Goal: Entertainment & Leisure: Consume media (video, audio)

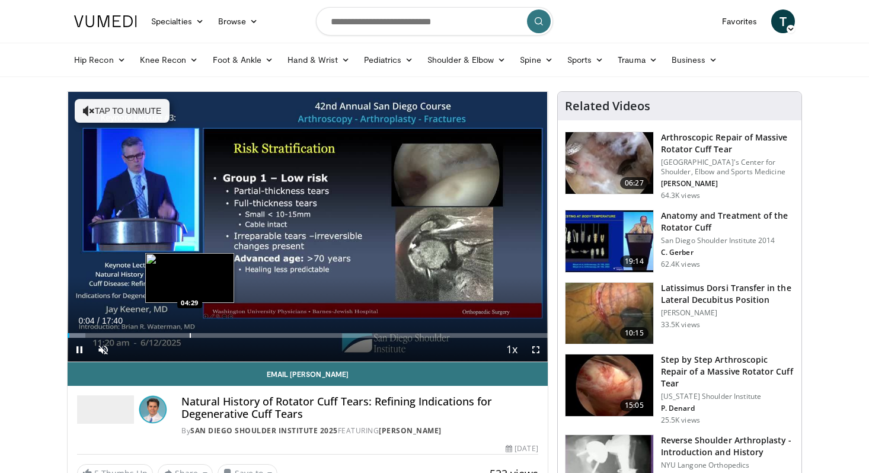
click at [190, 333] on div "Loaded : 3.73% 00:04 04:29" at bounding box center [308, 332] width 480 height 11
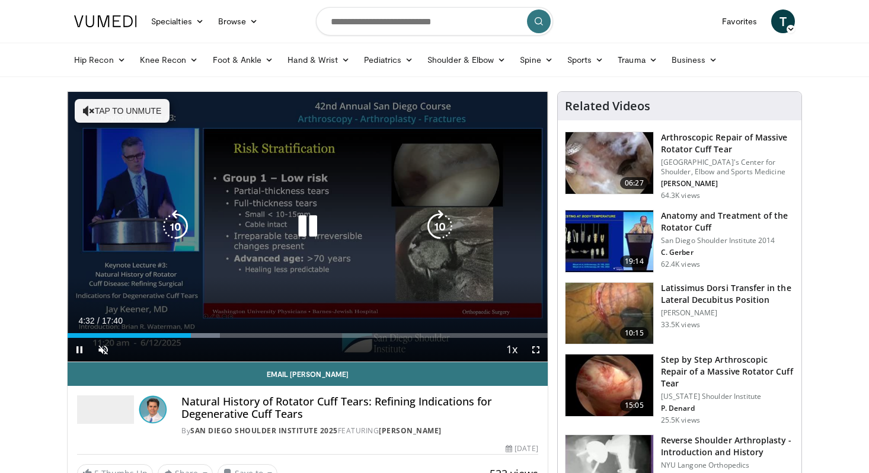
click at [122, 117] on button "Tap to unmute" at bounding box center [122, 111] width 95 height 24
click at [311, 229] on icon "Video Player" at bounding box center [307, 226] width 33 height 33
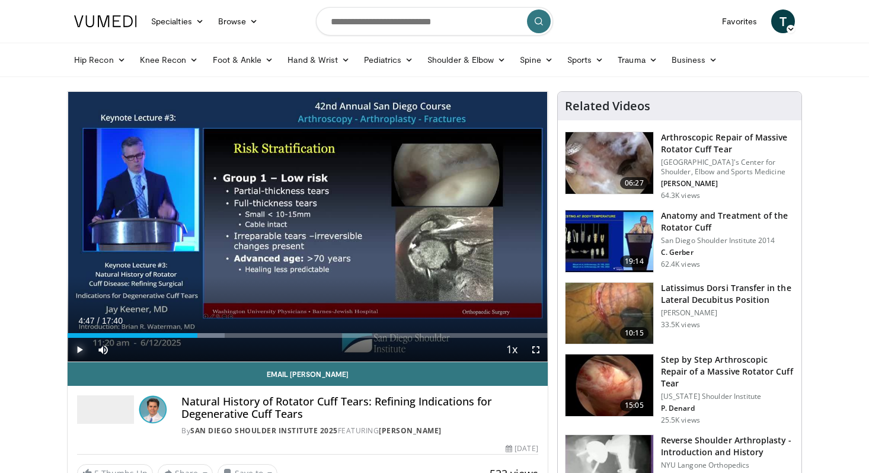
click at [80, 352] on span "Video Player" at bounding box center [80, 350] width 24 height 24
click at [75, 356] on span "Video Player" at bounding box center [80, 350] width 24 height 24
click at [75, 348] on span "Video Player" at bounding box center [80, 350] width 24 height 24
click at [84, 349] on span "Video Player" at bounding box center [80, 350] width 24 height 24
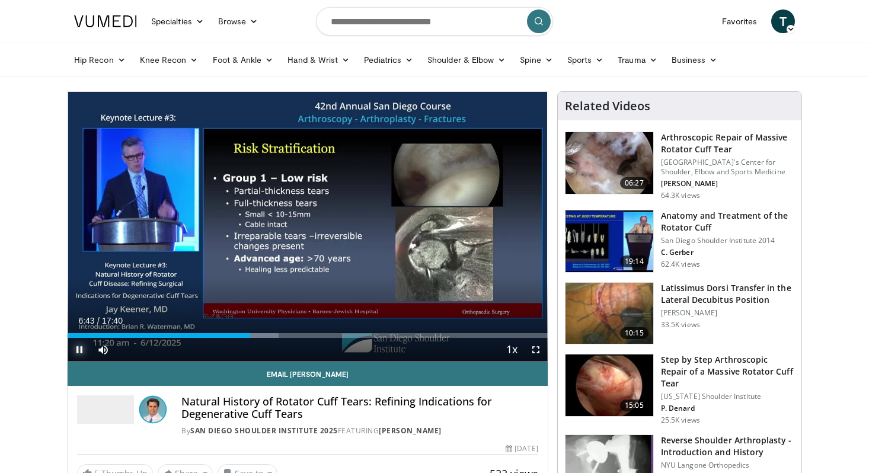
click at [85, 349] on span "Video Player" at bounding box center [80, 350] width 24 height 24
click at [77, 353] on span "Video Player" at bounding box center [80, 350] width 24 height 24
click at [80, 351] on span "Video Player" at bounding box center [80, 350] width 24 height 24
click at [84, 349] on span "Video Player" at bounding box center [80, 350] width 24 height 24
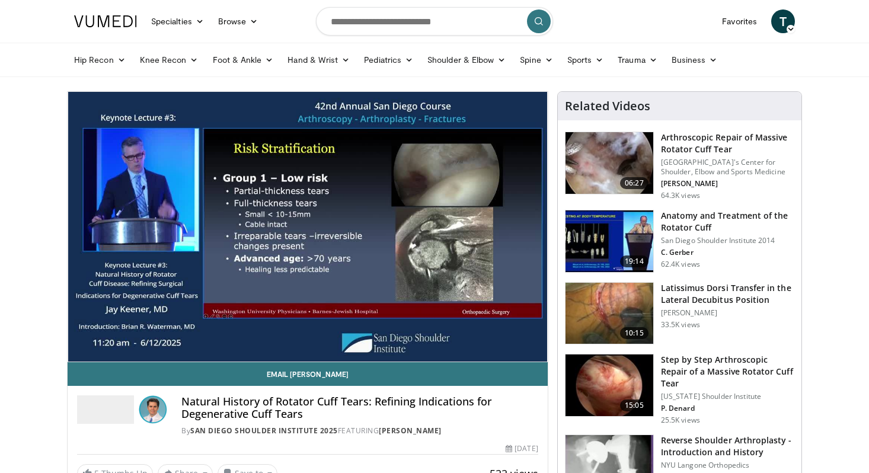
click at [75, 350] on div "10 seconds Tap to unmute" at bounding box center [308, 227] width 480 height 270
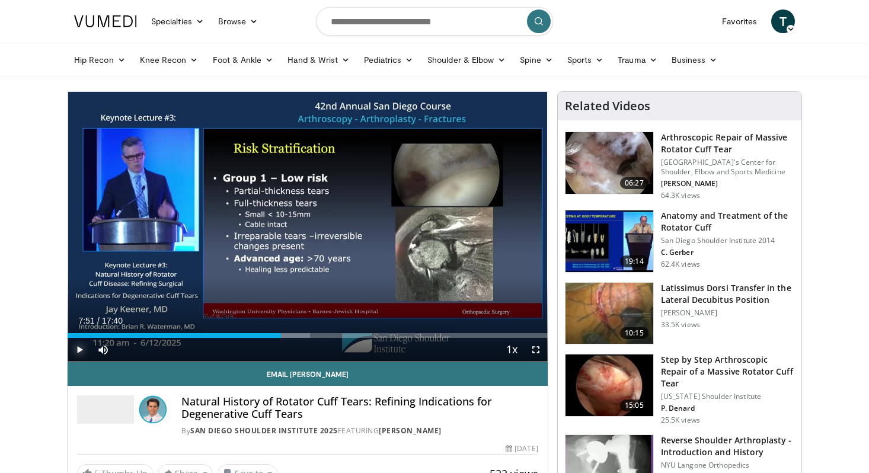
click at [80, 352] on span "Video Player" at bounding box center [80, 350] width 24 height 24
click at [82, 347] on span "Video Player" at bounding box center [80, 350] width 24 height 24
click at [77, 352] on span "Video Player" at bounding box center [80, 350] width 24 height 24
click at [78, 350] on span "Video Player" at bounding box center [80, 350] width 24 height 24
click at [77, 355] on span "Video Player" at bounding box center [80, 350] width 24 height 24
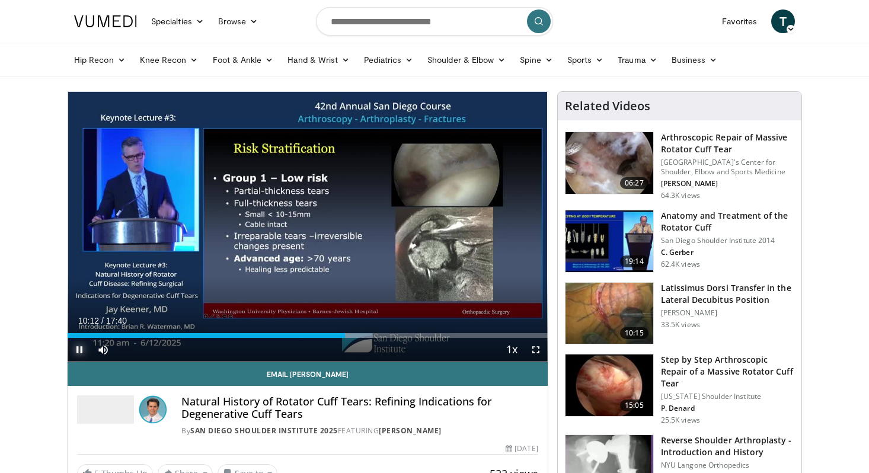
click at [77, 351] on span "Video Player" at bounding box center [80, 350] width 24 height 24
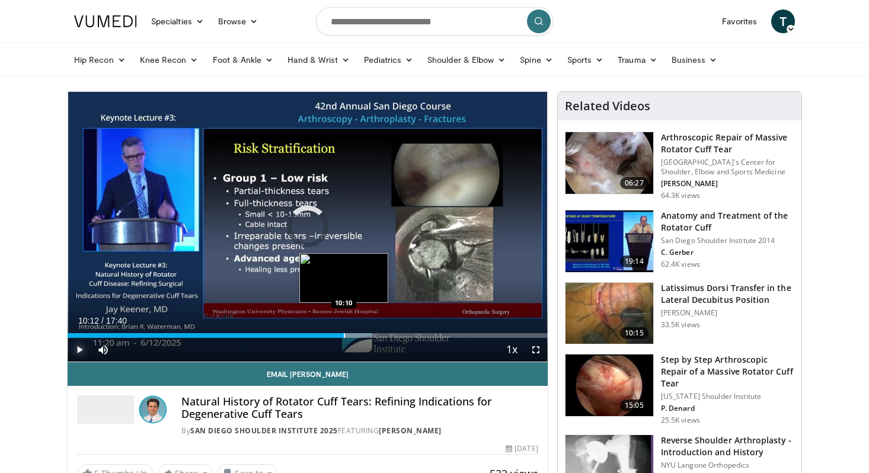
click at [344, 336] on div "Progress Bar" at bounding box center [344, 335] width 1 height 5
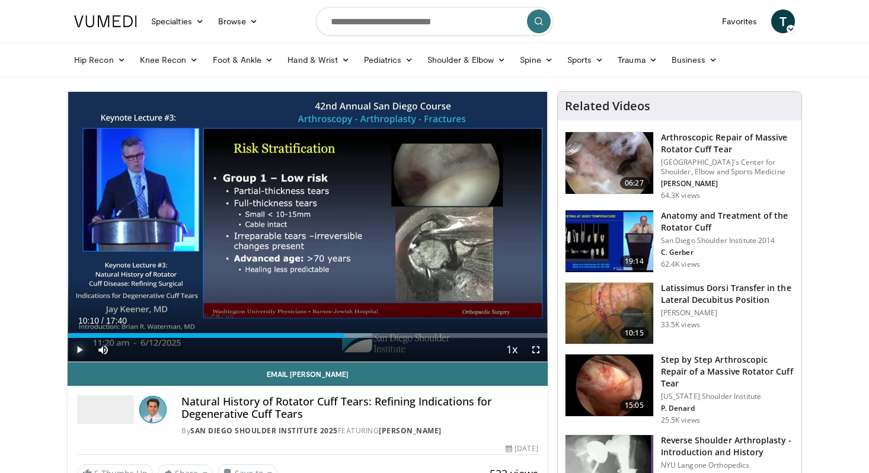
click at [76, 350] on span "Video Player" at bounding box center [80, 350] width 24 height 24
click at [77, 346] on span "Video Player" at bounding box center [80, 350] width 24 height 24
click at [80, 354] on span "Video Player" at bounding box center [80, 350] width 24 height 24
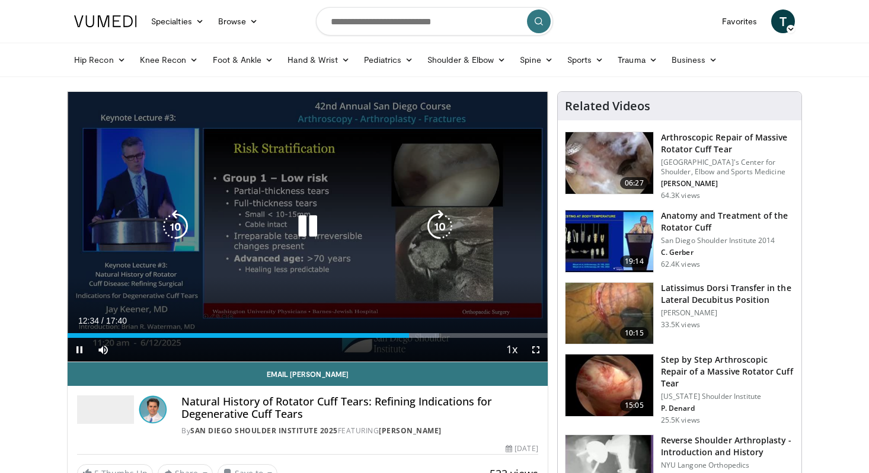
click at [300, 222] on icon "Video Player" at bounding box center [307, 226] width 33 height 33
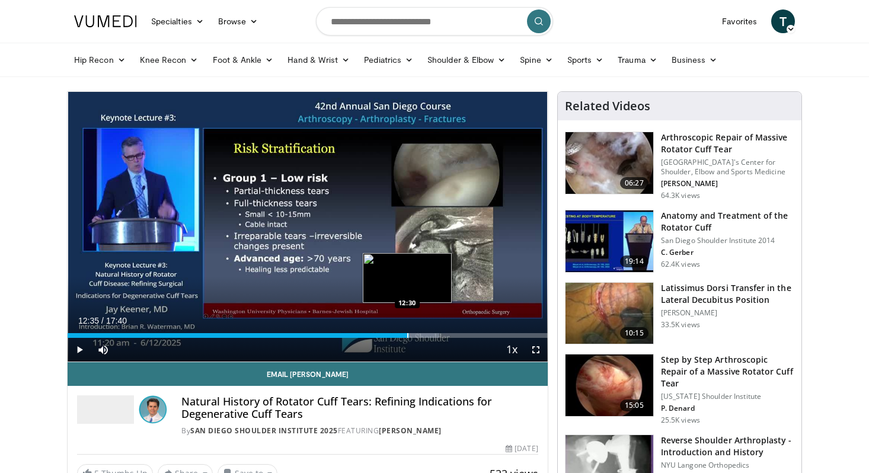
click at [407, 336] on div "Progress Bar" at bounding box center [407, 335] width 1 height 5
click at [80, 350] on span "Video Player" at bounding box center [80, 350] width 24 height 24
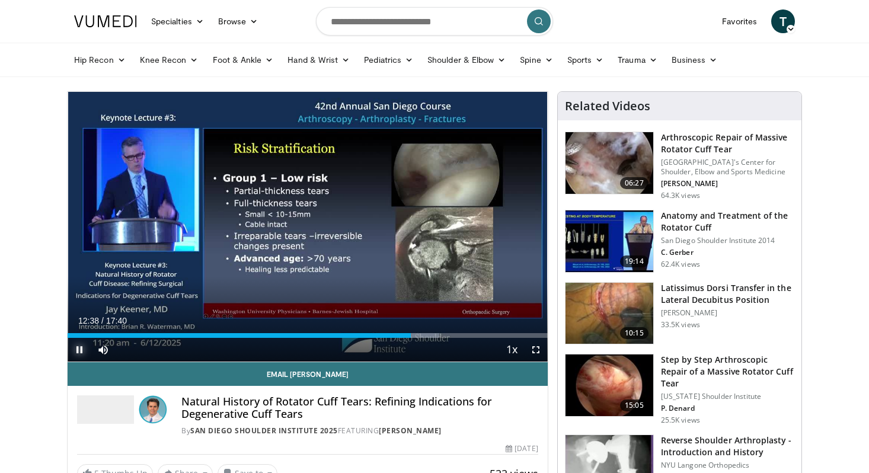
click at [82, 347] on span "Video Player" at bounding box center [80, 350] width 24 height 24
click at [76, 352] on span "Video Player" at bounding box center [80, 350] width 24 height 24
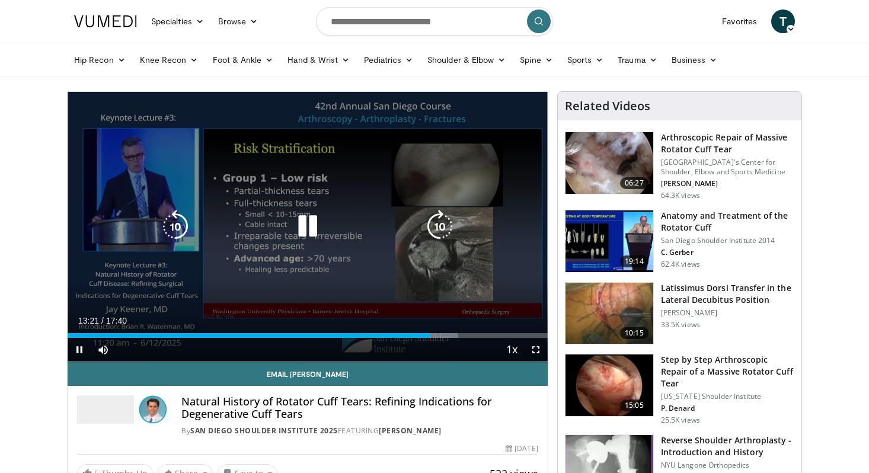
click at [304, 238] on icon "Video Player" at bounding box center [307, 226] width 33 height 33
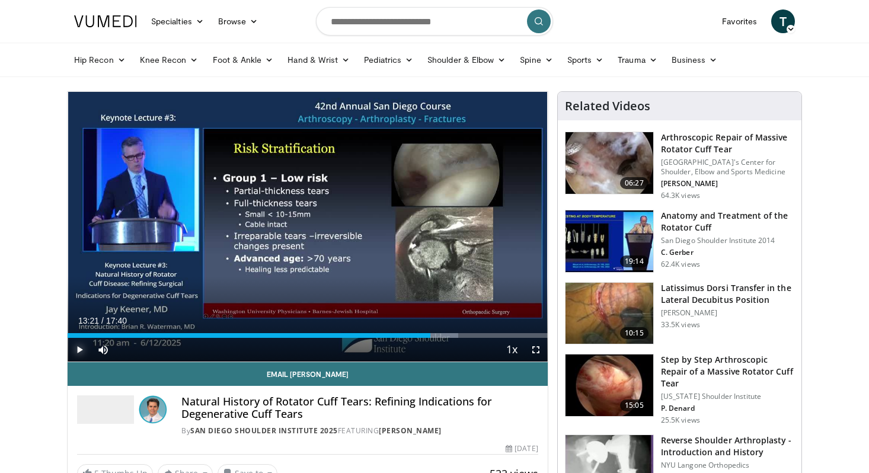
click at [85, 353] on span "Video Player" at bounding box center [80, 350] width 24 height 24
click at [76, 349] on span "Video Player" at bounding box center [80, 350] width 24 height 24
click at [82, 349] on span "Video Player" at bounding box center [80, 350] width 24 height 24
click at [77, 352] on span "Video Player" at bounding box center [80, 350] width 24 height 24
click at [79, 348] on span "Video Player" at bounding box center [80, 350] width 24 height 24
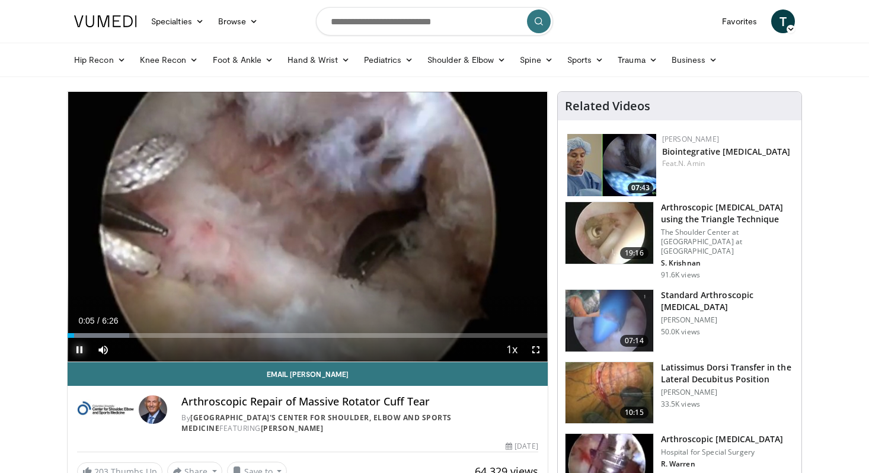
click at [79, 350] on span "Video Player" at bounding box center [80, 350] width 24 height 24
